Goal: Navigation & Orientation: Find specific page/section

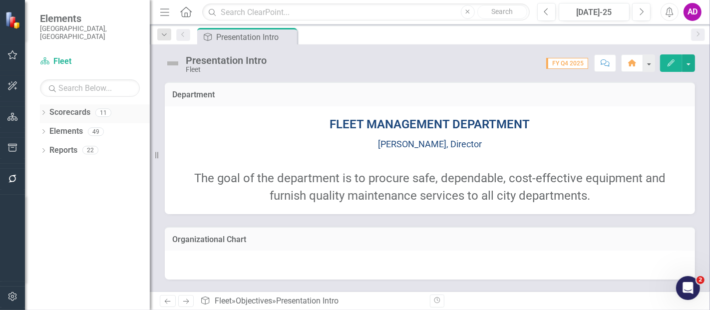
click at [60, 107] on link "Scorecards" at bounding box center [69, 112] width 41 height 11
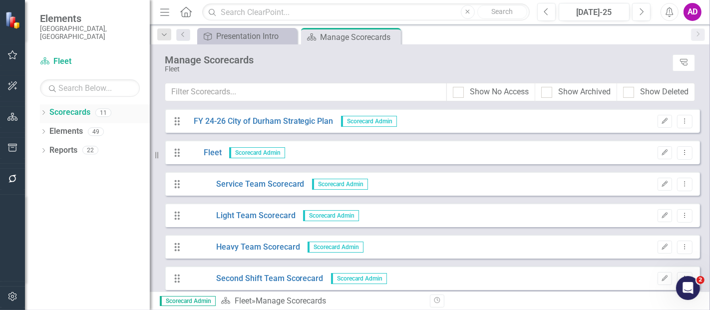
click at [44, 111] on icon "Dropdown" at bounding box center [43, 113] width 7 height 5
click at [75, 126] on link "FY 24-26 City of Durham Strategic Plan" at bounding box center [102, 131] width 95 height 11
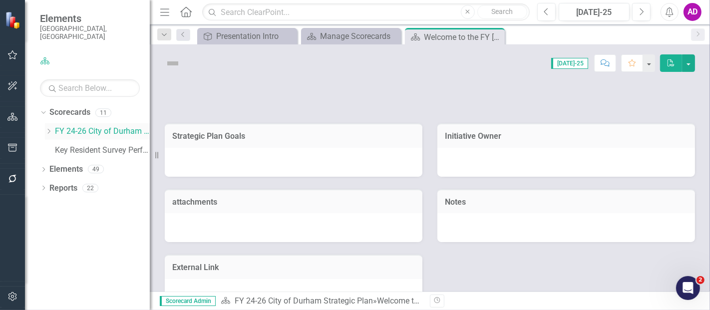
click at [48, 128] on icon "Dropdown" at bounding box center [48, 131] width 7 height 6
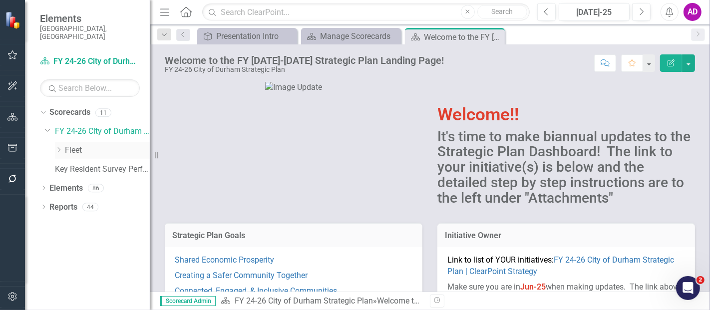
click at [81, 145] on link "Fleet" at bounding box center [107, 150] width 85 height 11
